Goal: Task Accomplishment & Management: Complete application form

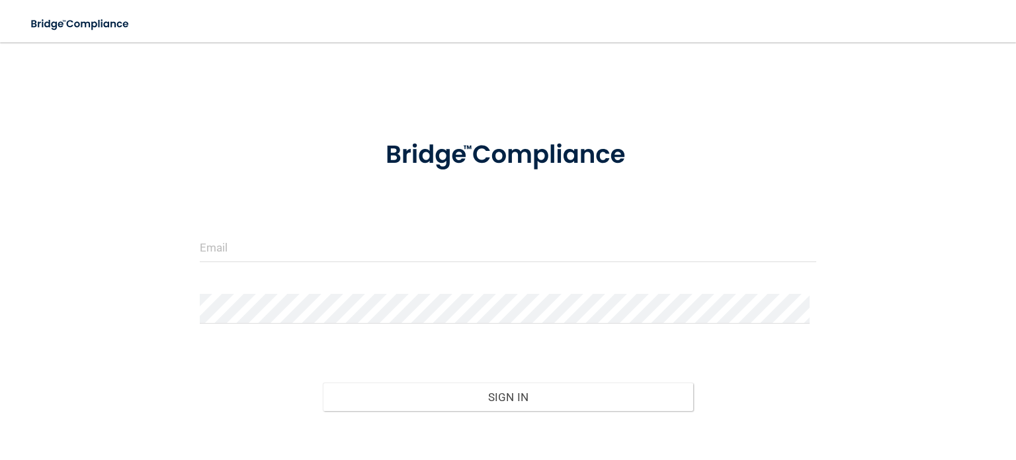
click at [338, 230] on form "Invalid email/password. You don't have permission to access that page. Sign In …" at bounding box center [508, 299] width 617 height 355
click at [337, 245] on input "email" at bounding box center [508, 247] width 617 height 30
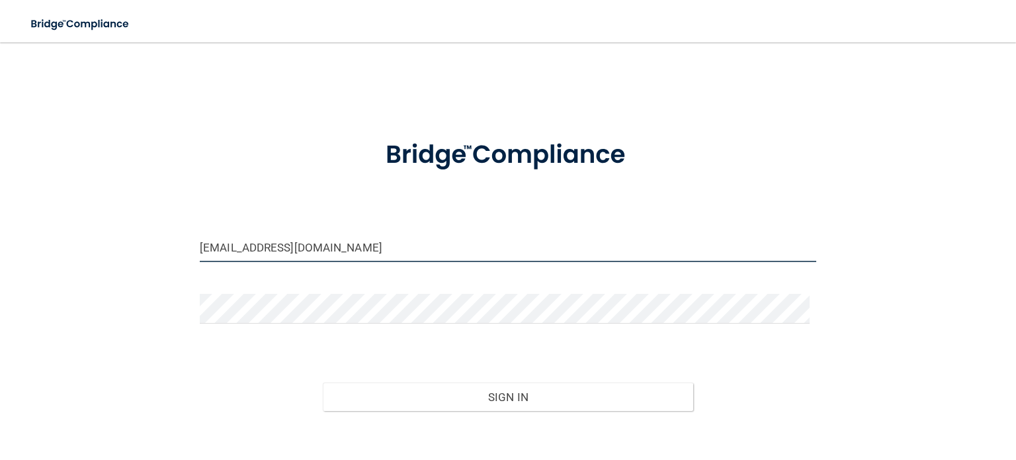
type input "[EMAIL_ADDRESS][DOMAIN_NAME]"
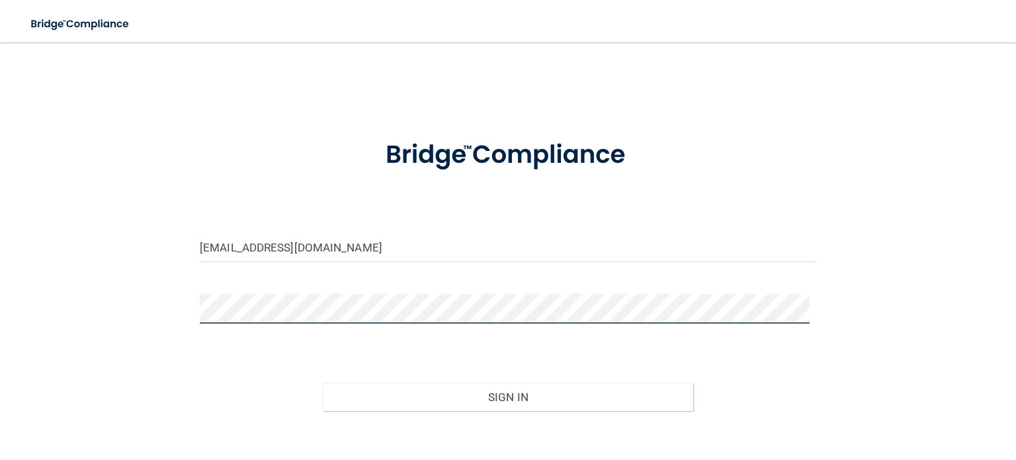
click at [323, 382] on button "Sign In" at bounding box center [508, 396] width 370 height 29
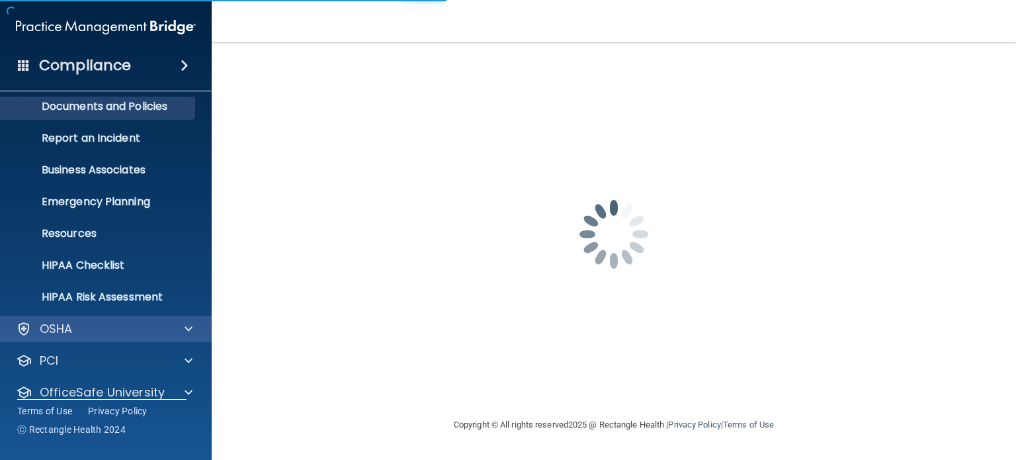
scroll to position [89, 0]
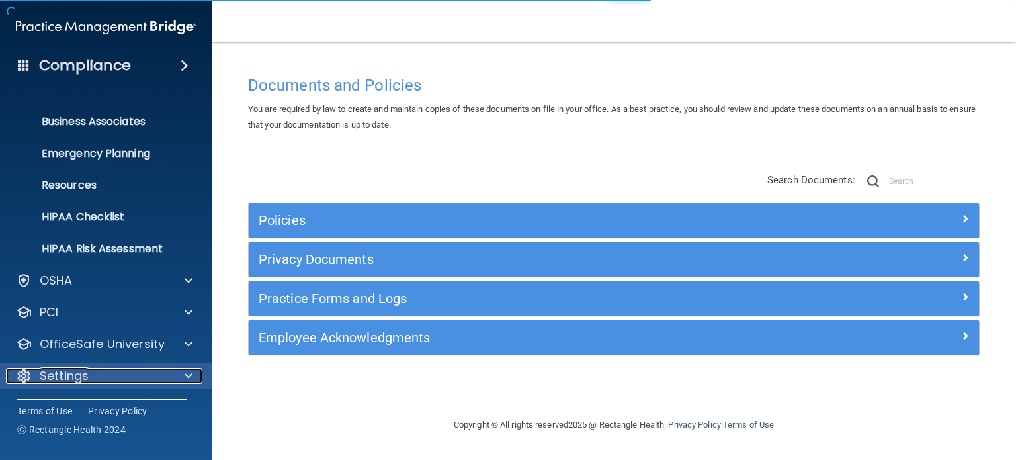
click at [166, 372] on div "Settings" at bounding box center [88, 376] width 164 height 16
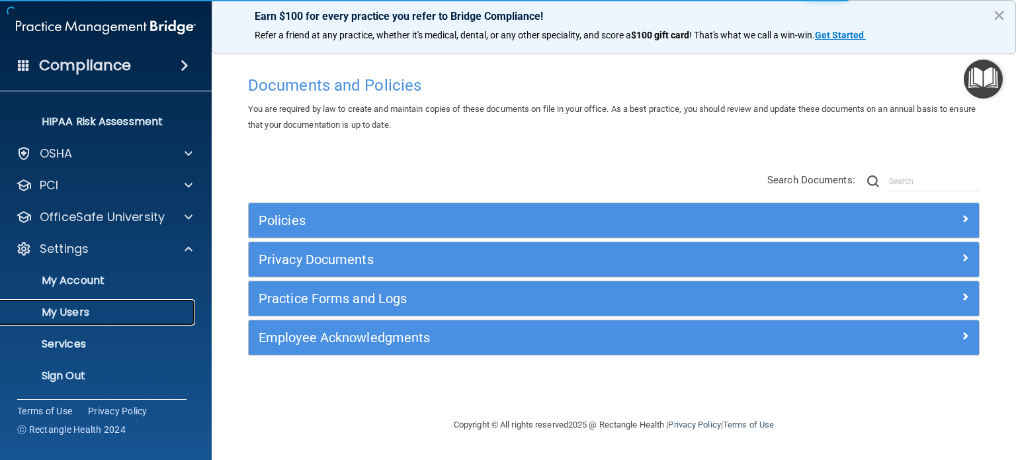
click at [69, 308] on p "My Users" at bounding box center [99, 312] width 181 height 13
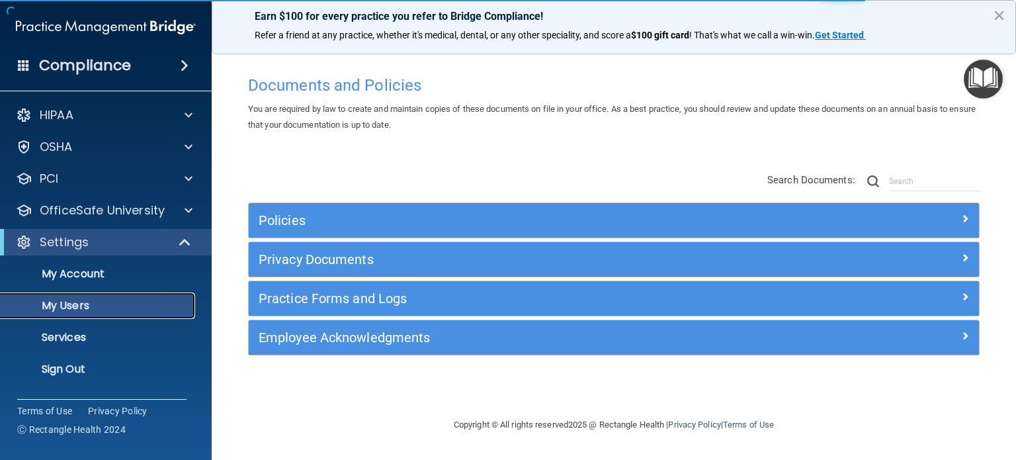
select select "20"
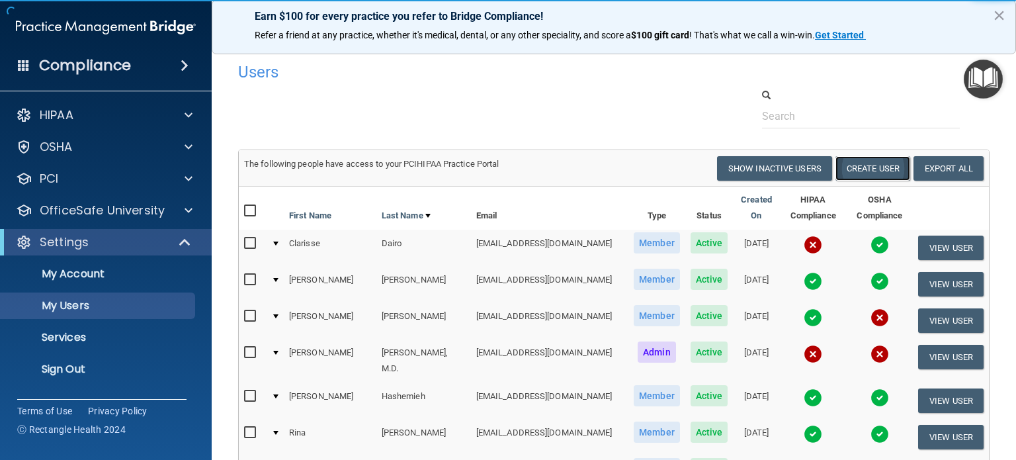
click at [850, 163] on button "Create User" at bounding box center [873, 168] width 75 height 24
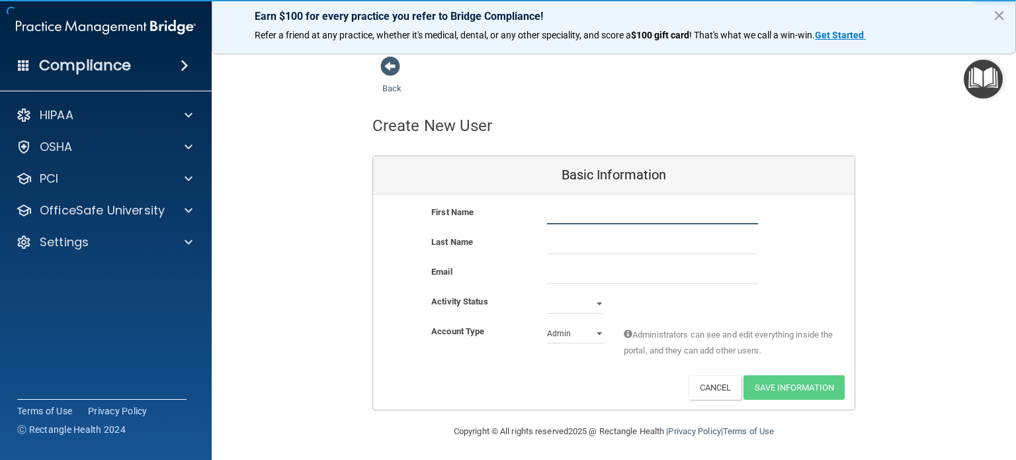
click at [623, 214] on input "text" at bounding box center [652, 214] width 211 height 20
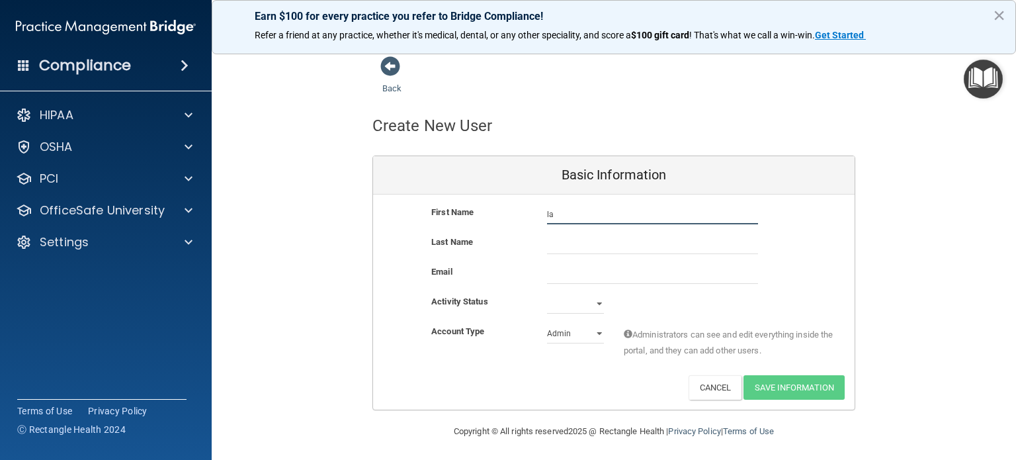
type input "l"
type input "[PERSON_NAME]"
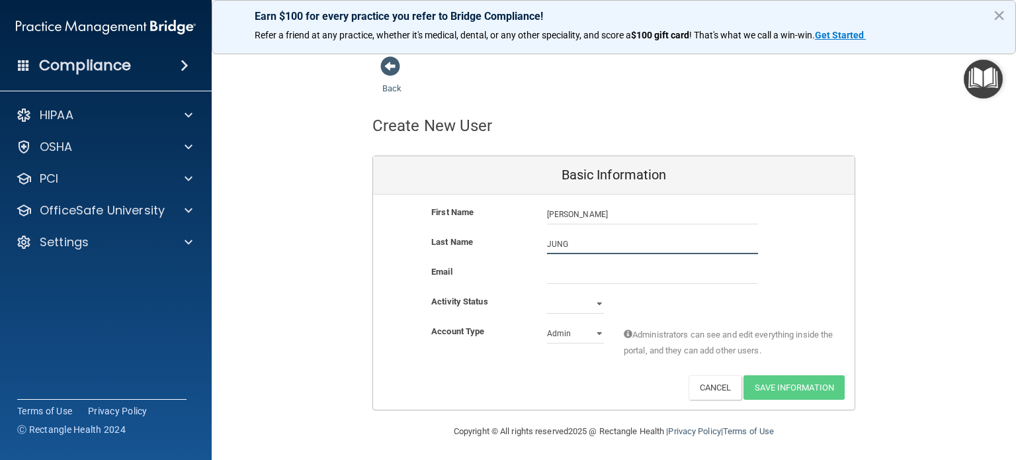
type input "JUNG"
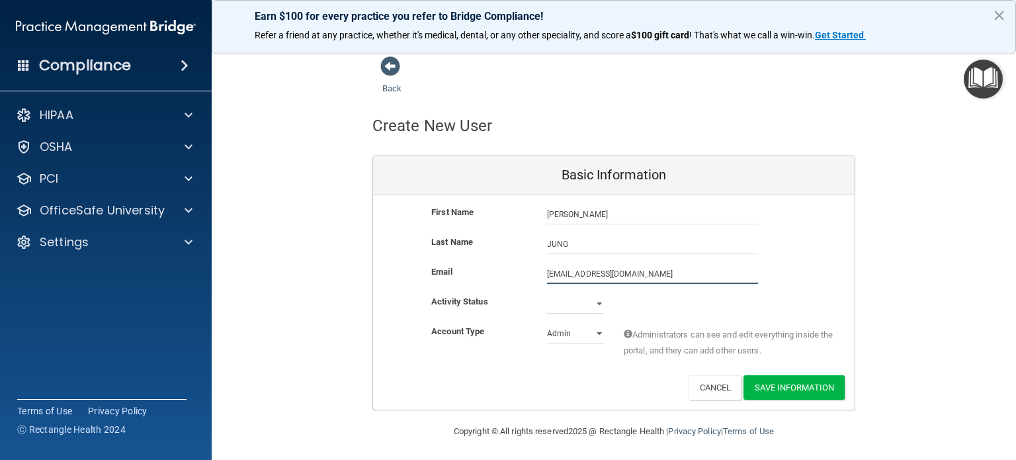
type input "[EMAIL_ADDRESS][DOMAIN_NAME]"
click at [598, 302] on select "Active Inactive" at bounding box center [575, 304] width 57 height 20
select select "active"
click at [547, 294] on select "Active Inactive" at bounding box center [575, 304] width 57 height 20
click at [566, 338] on select "Admin Member" at bounding box center [575, 333] width 57 height 20
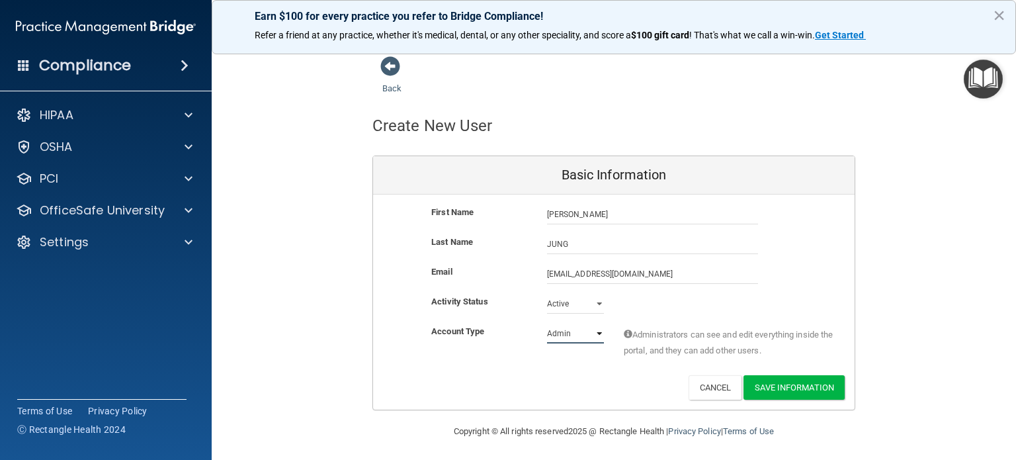
select select "practice_member"
click at [547, 323] on select "Admin Member" at bounding box center [575, 333] width 57 height 20
click at [802, 393] on button "Save Information" at bounding box center [794, 387] width 101 height 24
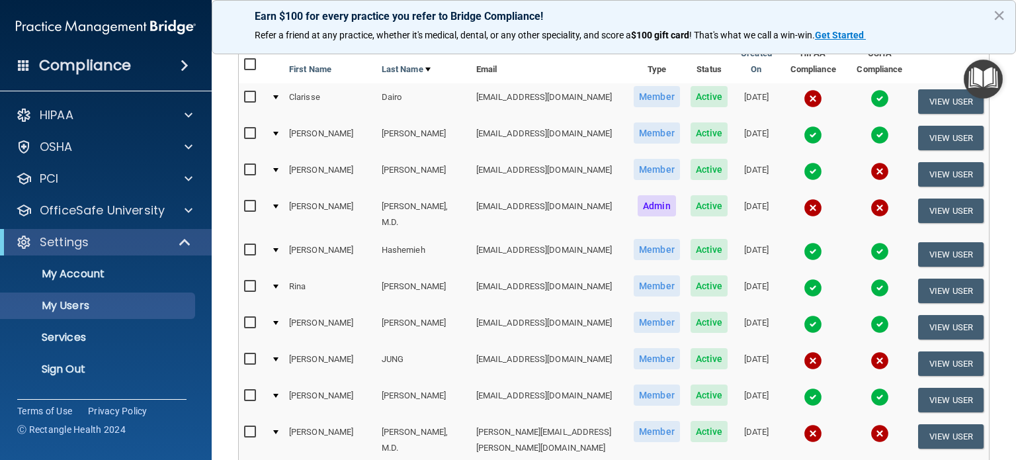
scroll to position [198, 0]
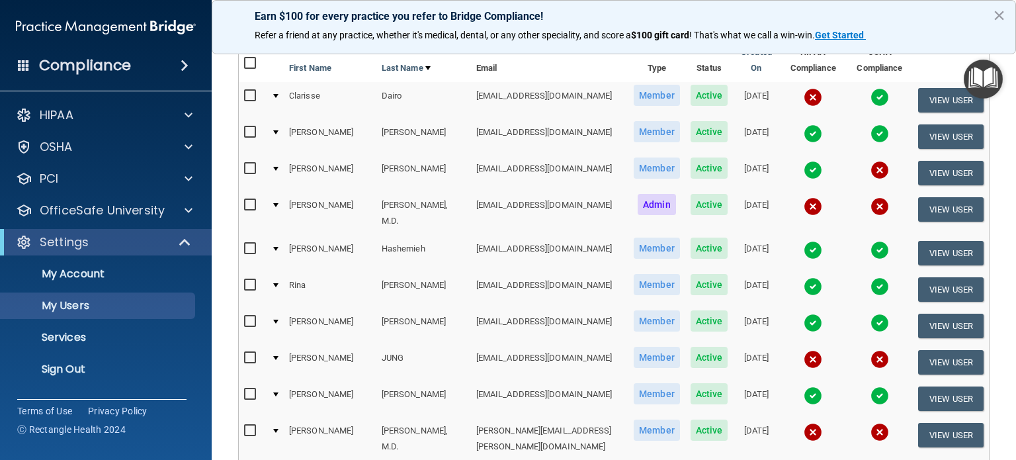
click at [251, 353] on input "checkbox" at bounding box center [251, 358] width 15 height 11
checkbox input "true"
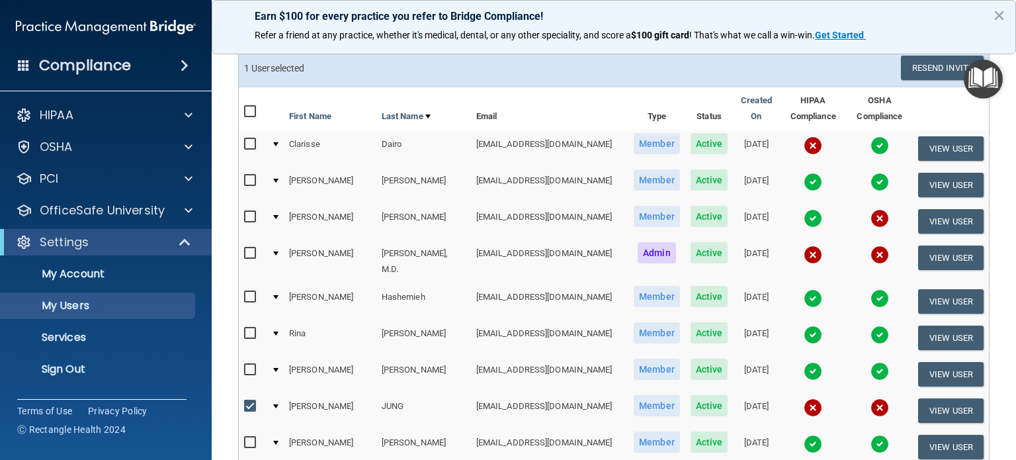
scroll to position [0, 0]
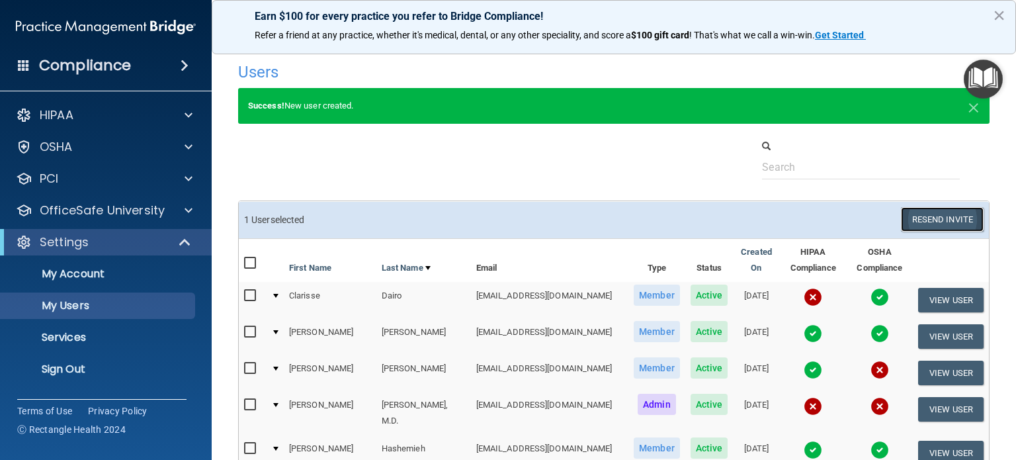
click at [937, 214] on button "Resend Invite" at bounding box center [942, 219] width 83 height 24
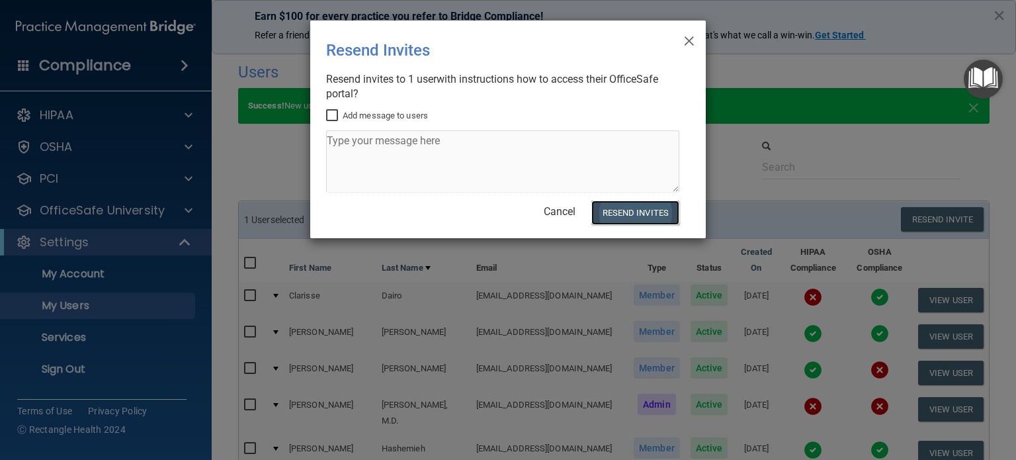
click at [634, 208] on button "Resend Invites" at bounding box center [635, 212] width 88 height 24
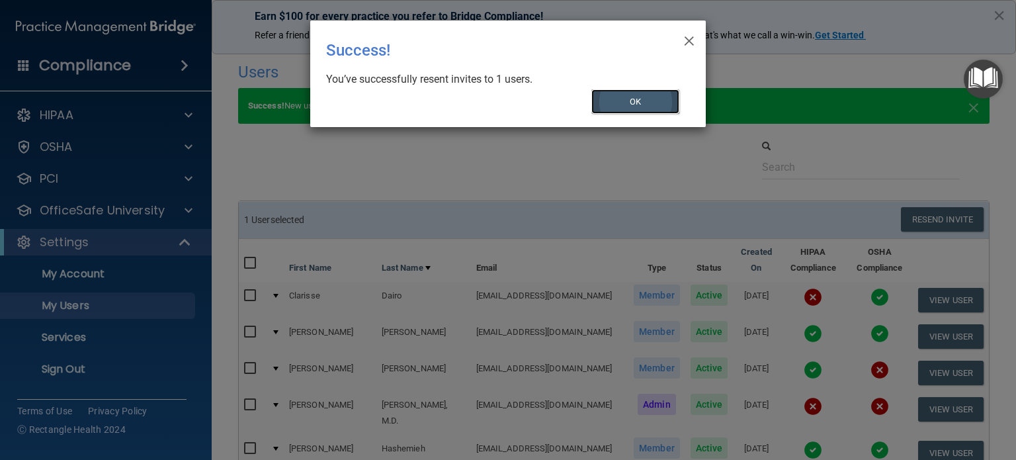
click at [664, 108] on button "OK" at bounding box center [635, 101] width 89 height 24
